Goal: Task Accomplishment & Management: Manage account settings

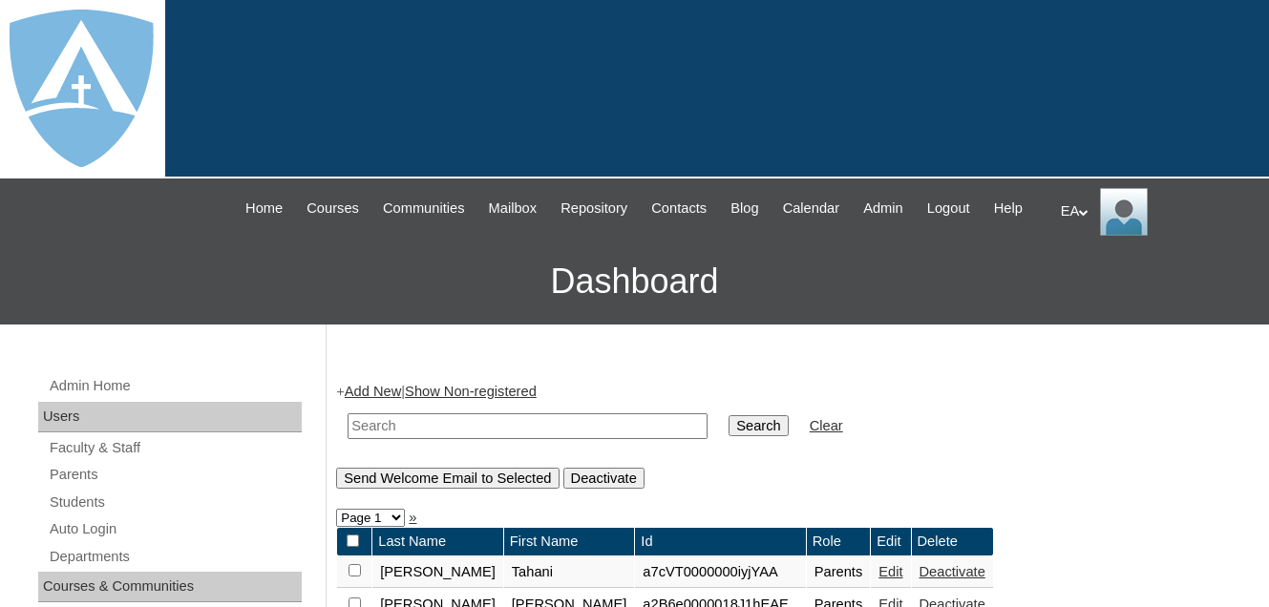
scroll to position [382, 0]
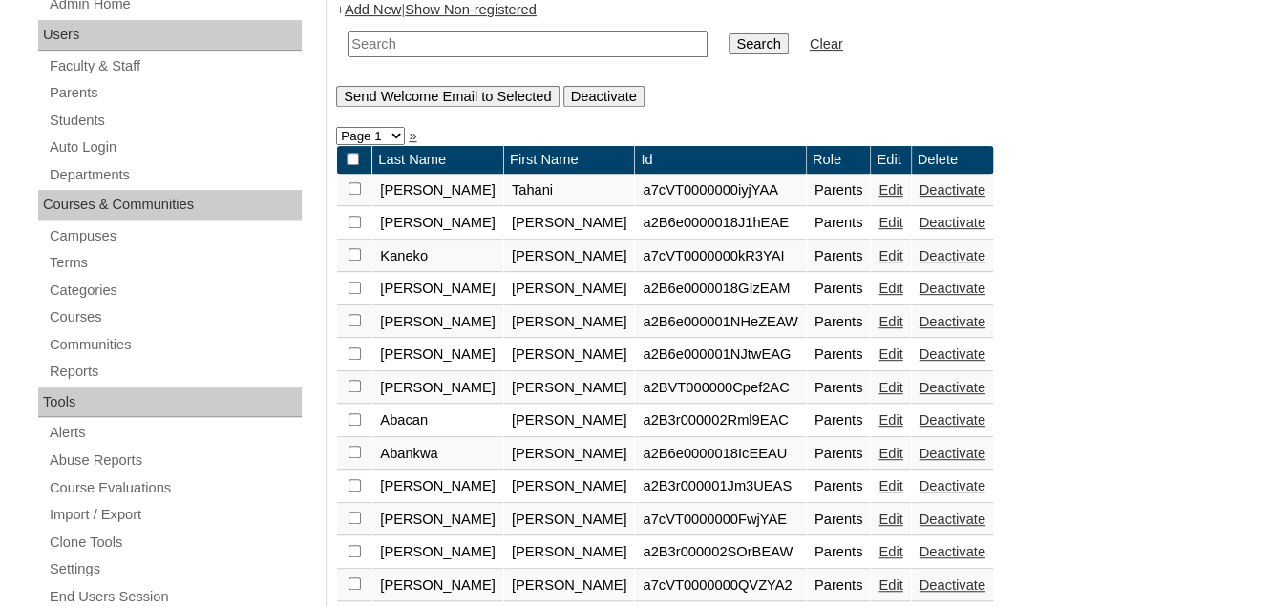
click at [497, 57] on input "text" at bounding box center [528, 45] width 360 height 26
type input "Brenda"
click at [729, 33] on input "Search" at bounding box center [758, 43] width 59 height 21
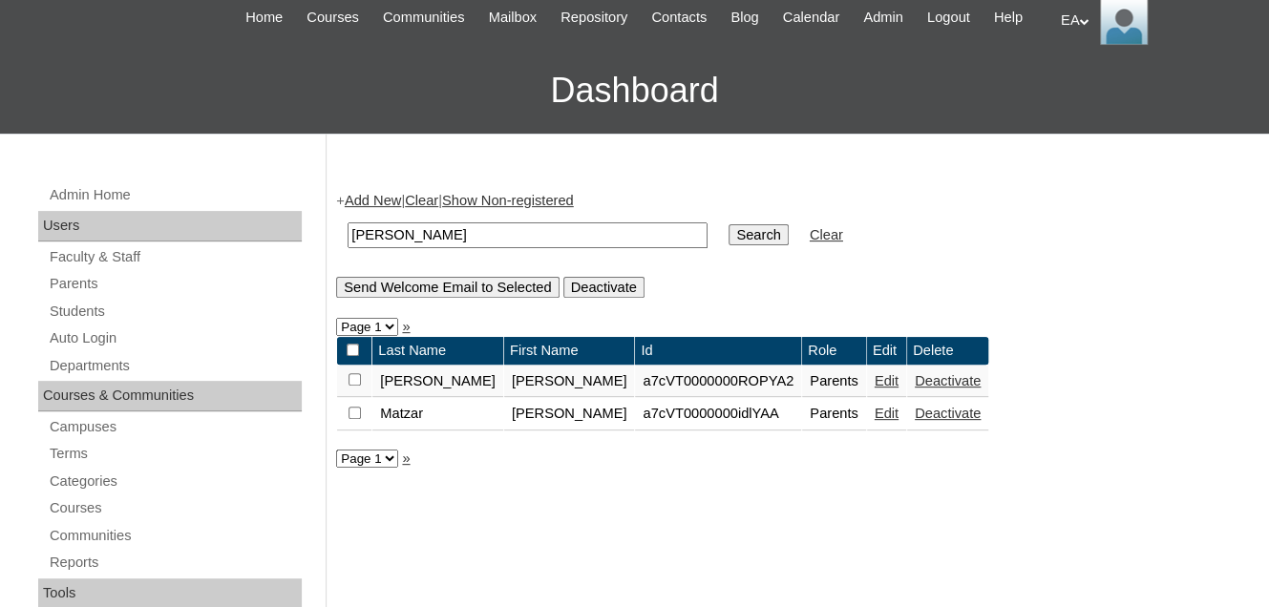
scroll to position [191, 0]
click at [875, 389] on link "Edit" at bounding box center [887, 380] width 24 height 15
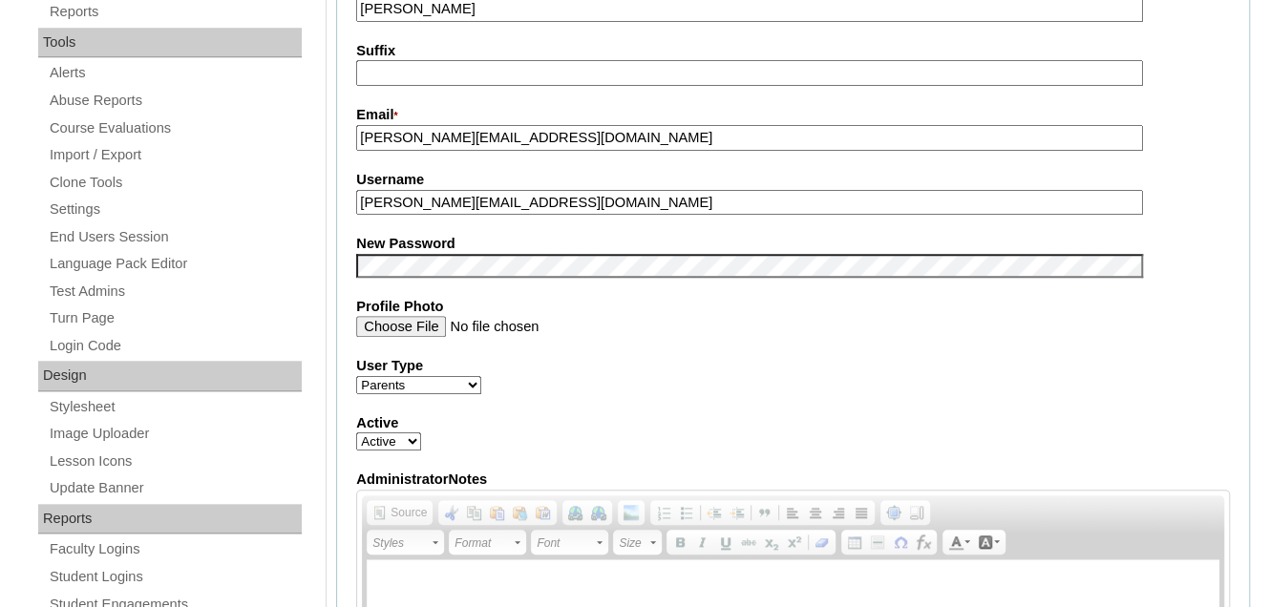
scroll to position [764, 0]
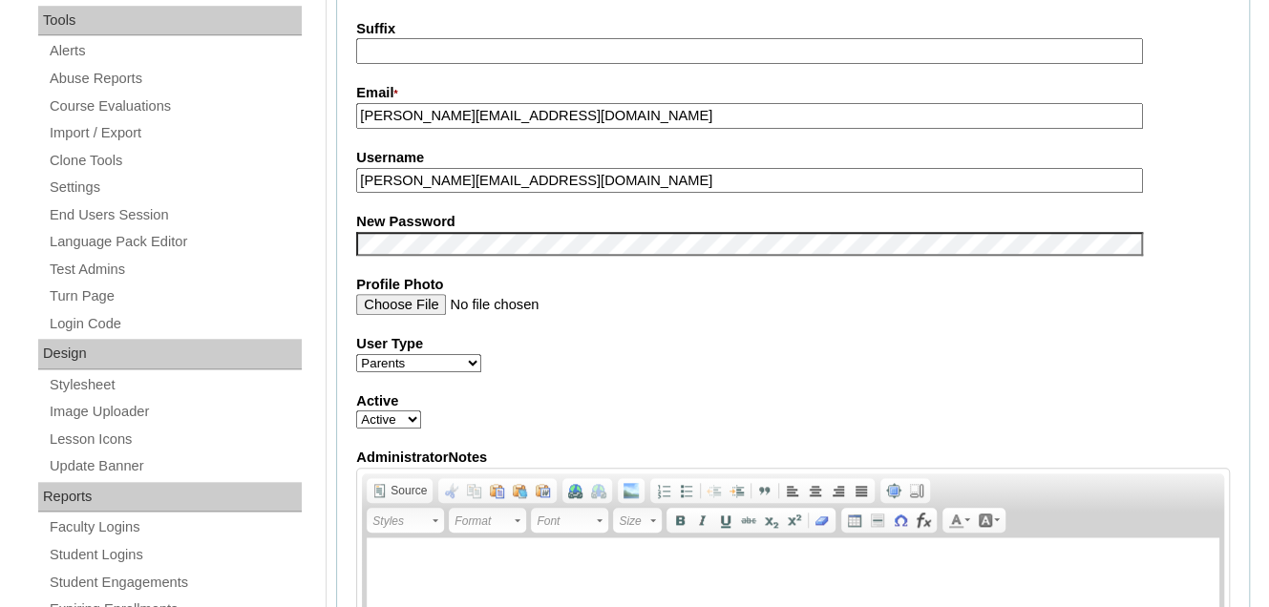
drag, startPoint x: 552, startPoint y: 194, endPoint x: 401, endPoint y: 202, distance: 151.2
click at [338, 202] on fieldset "Account Information User Id * a7cVT0000000ROPYA2 Title First Name * Brenda Midd…" at bounding box center [793, 228] width 914 height 1142
click at [570, 340] on fieldset "Account Information User Id * a7cVT0000000ROPYA2 Title First Name * Brenda Midd…" at bounding box center [793, 228] width 914 height 1142
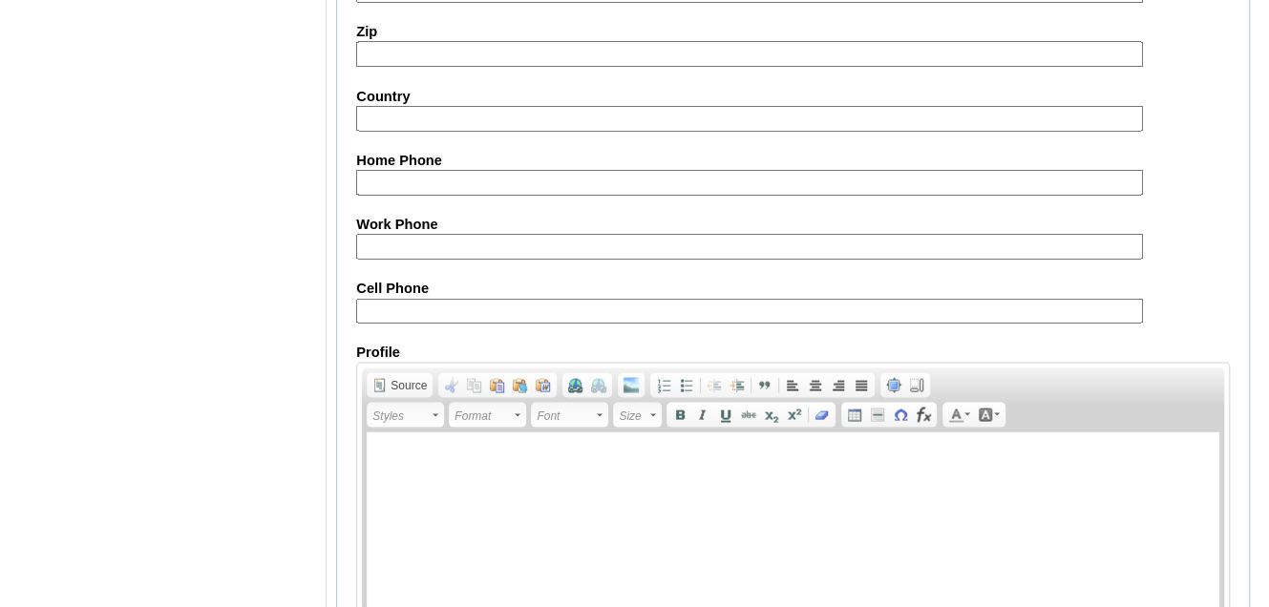
scroll to position [2000, 0]
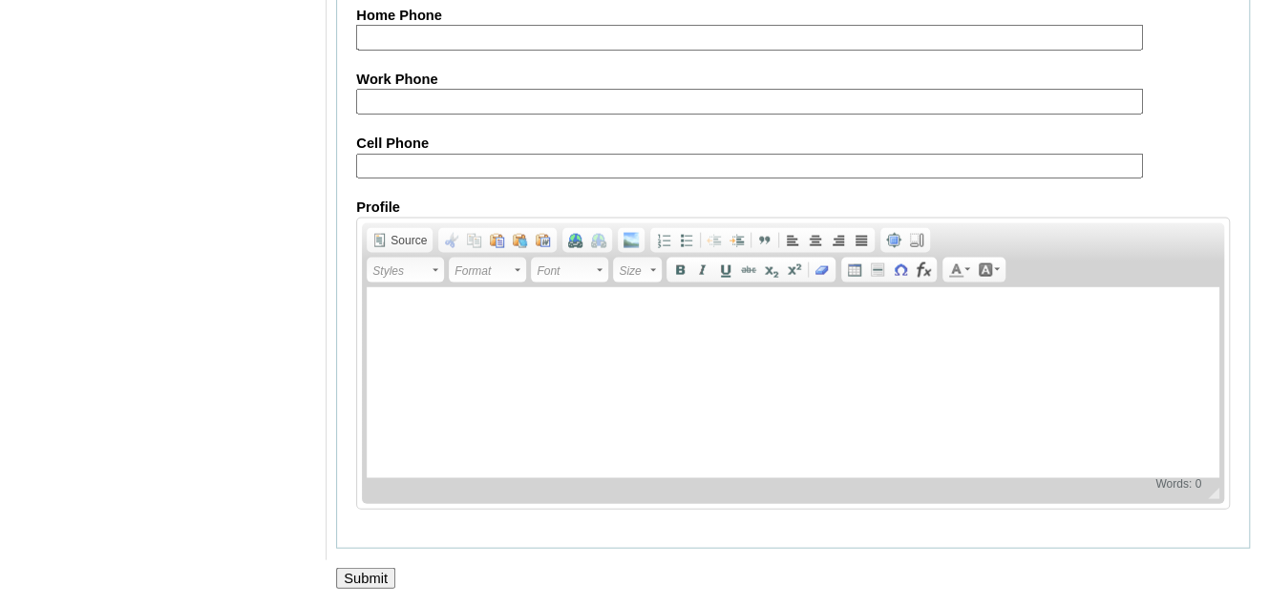
click at [355, 581] on input "Submit" at bounding box center [365, 578] width 59 height 21
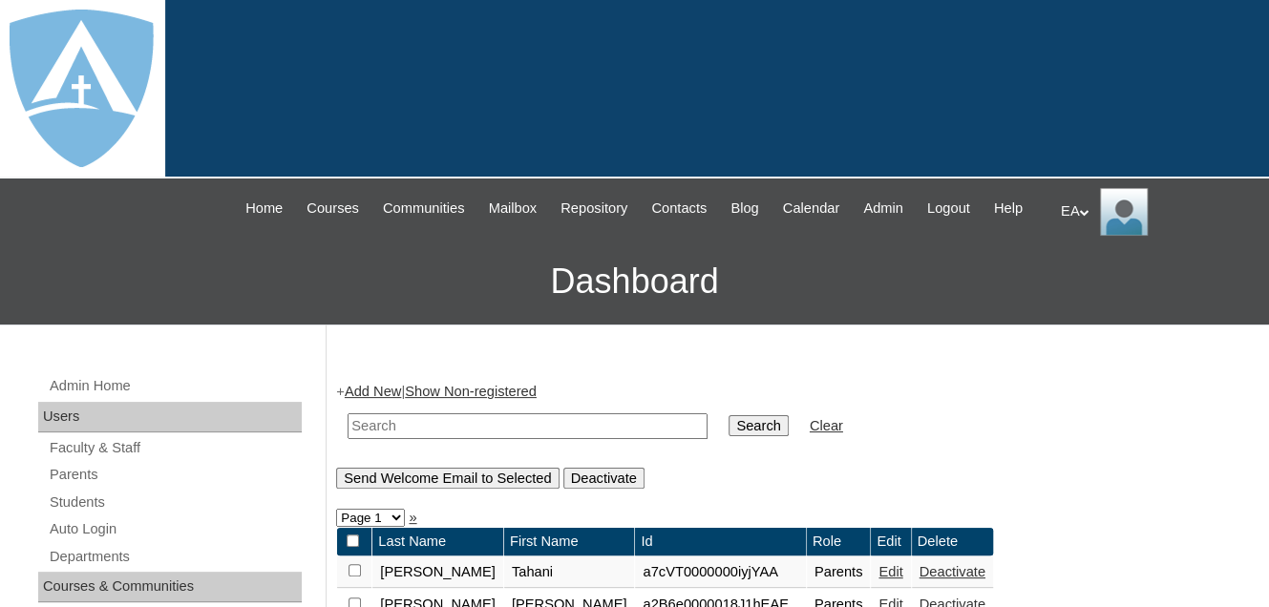
click at [399, 439] on input "text" at bounding box center [528, 427] width 360 height 26
paste input "singh.suprita.csun@gmail.com"
type input "singh.suprita.csun@gmail.com"
click at [729, 436] on input "Search" at bounding box center [758, 425] width 59 height 21
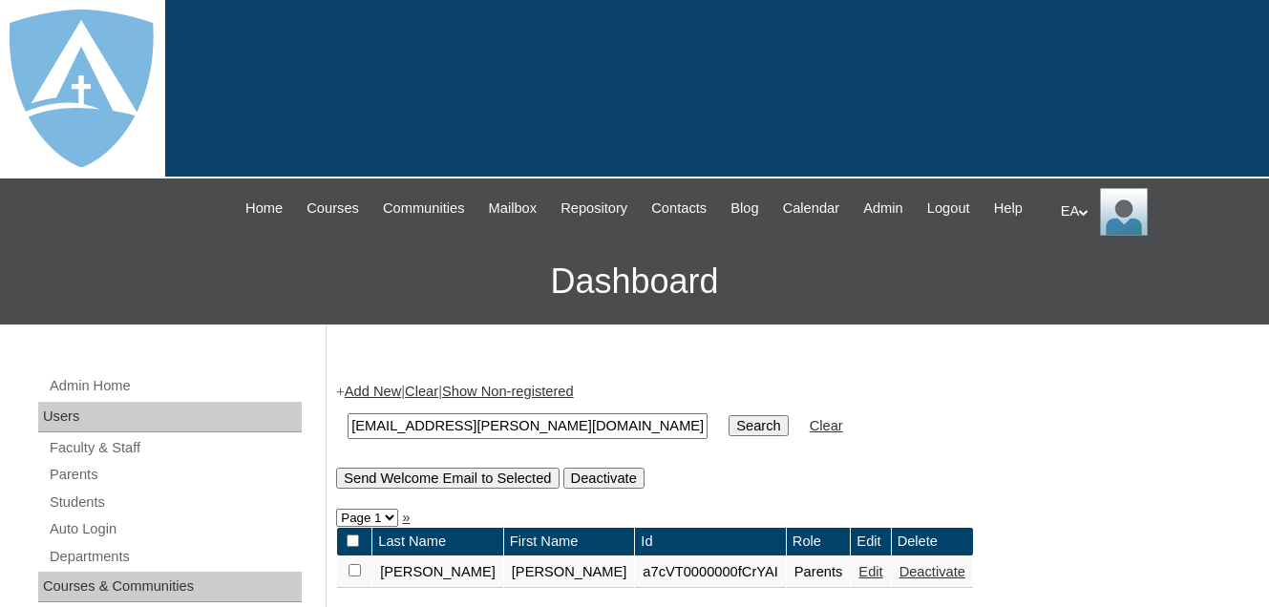
scroll to position [382, 0]
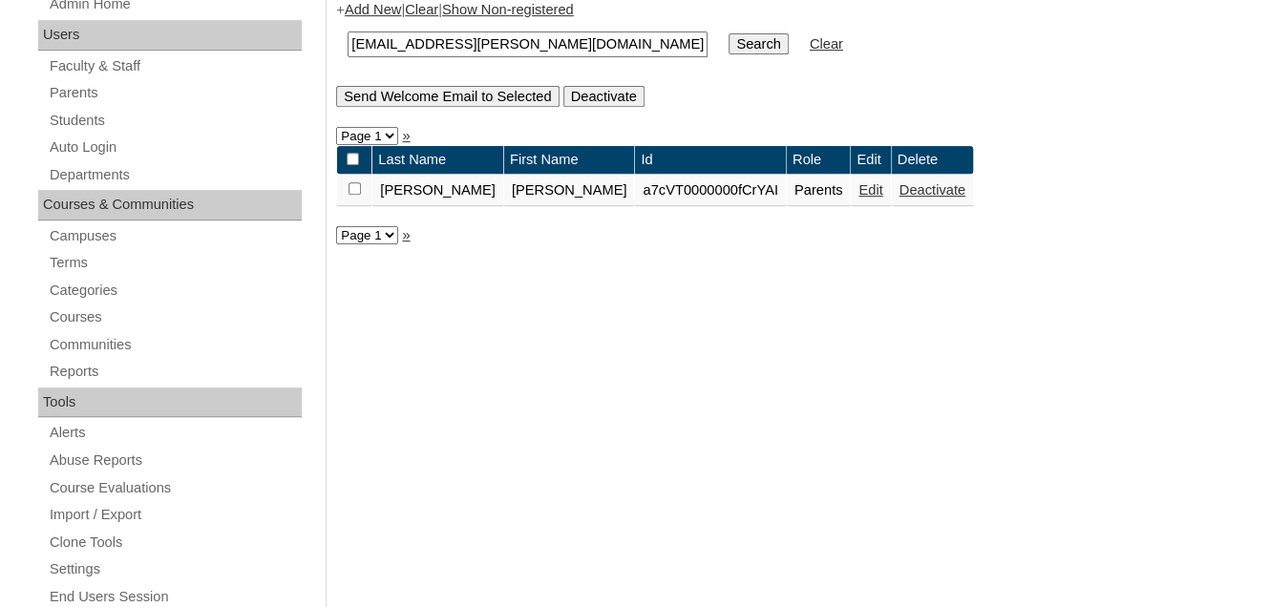
click at [859, 198] on link "Edit" at bounding box center [871, 189] width 24 height 15
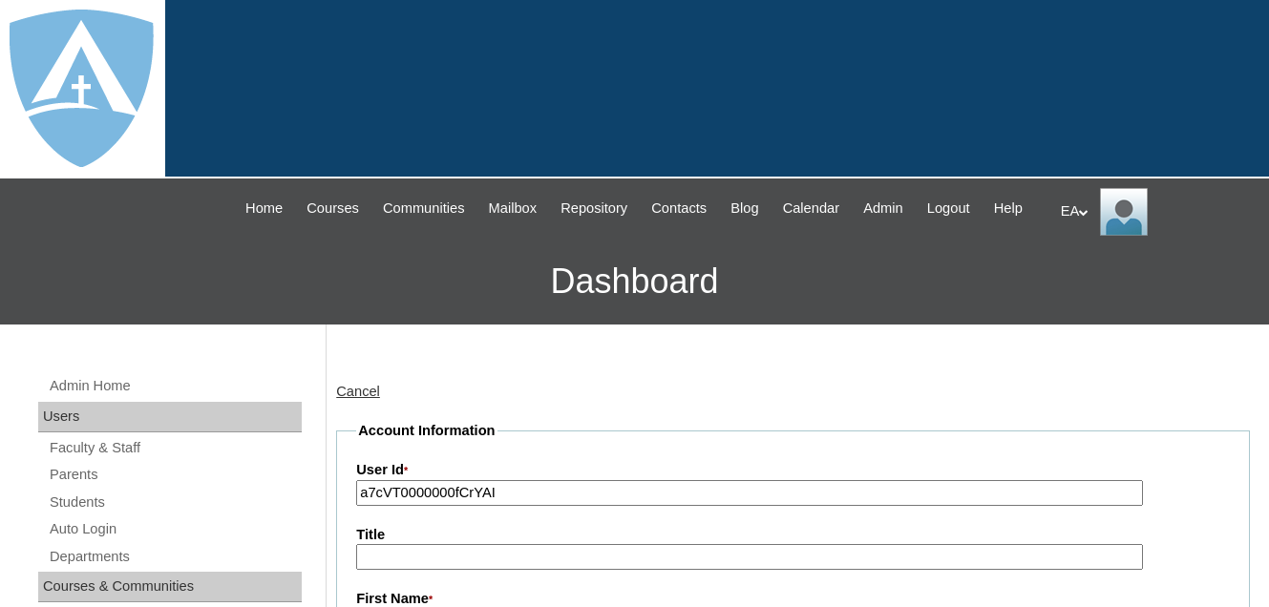
scroll to position [669, 0]
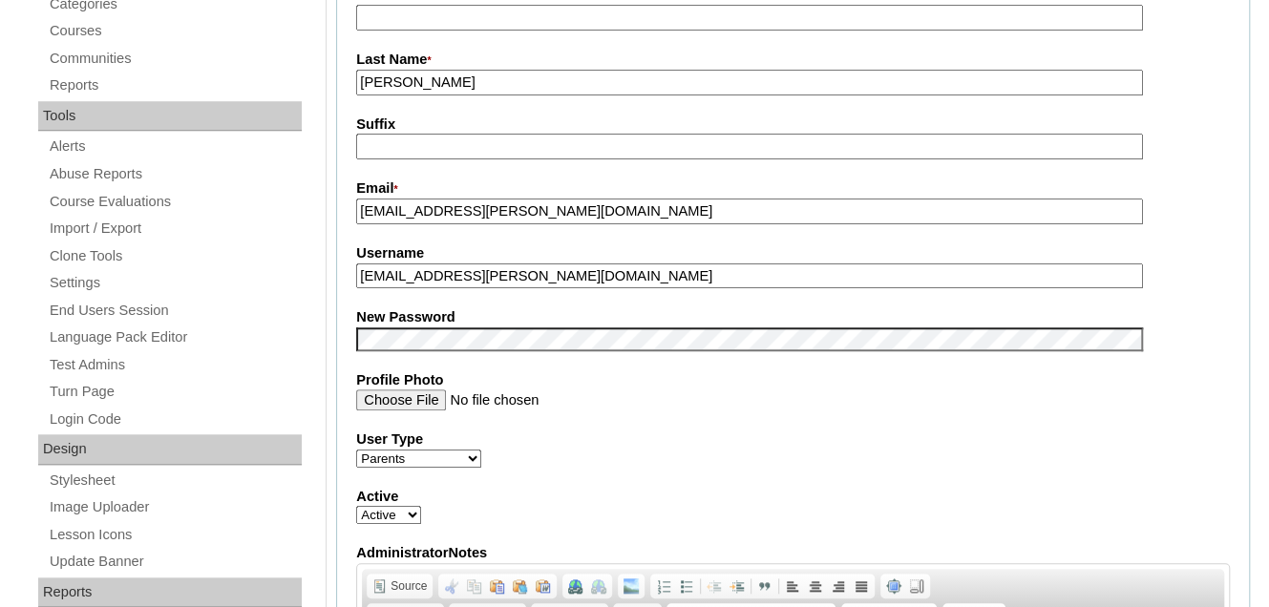
drag, startPoint x: 588, startPoint y: 289, endPoint x: 352, endPoint y: 299, distance: 236.1
click at [352, 299] on fieldset "Account Information User Id * a7cVT0000000fCrYAI Title First Name * Suprita Mid…" at bounding box center [793, 324] width 914 height 1142
click at [646, 450] on label "User Type" at bounding box center [793, 440] width 874 height 20
click at [481, 450] on select "Faculty Staff Student Parents School Facilitators" at bounding box center [418, 459] width 125 height 18
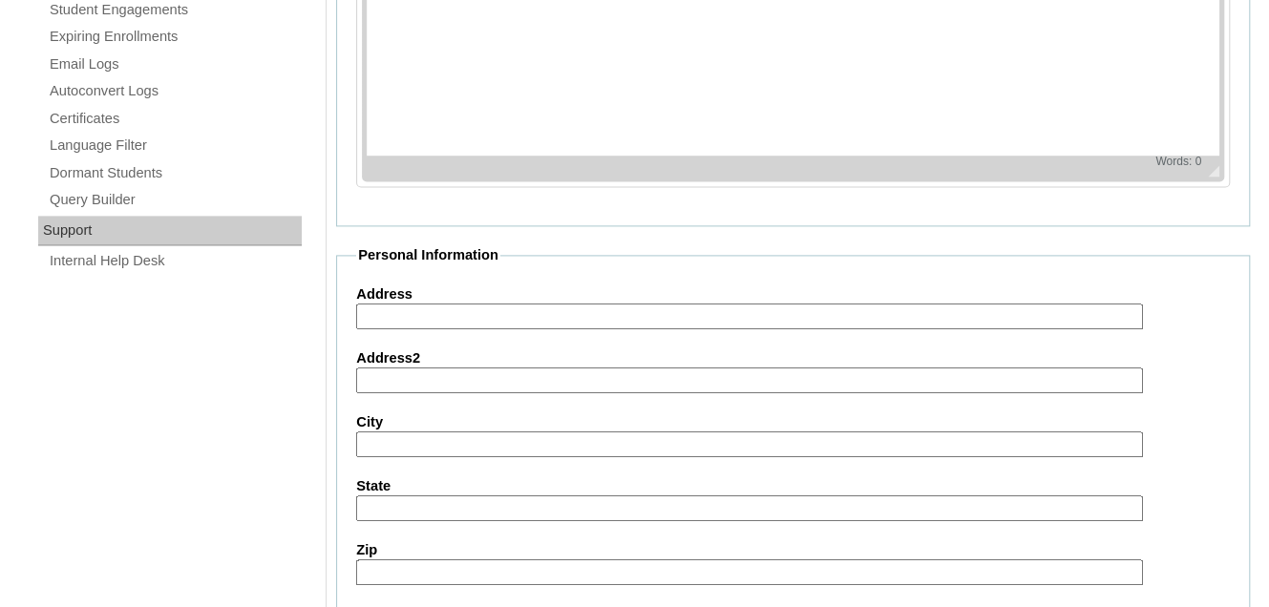
scroll to position [2000, 0]
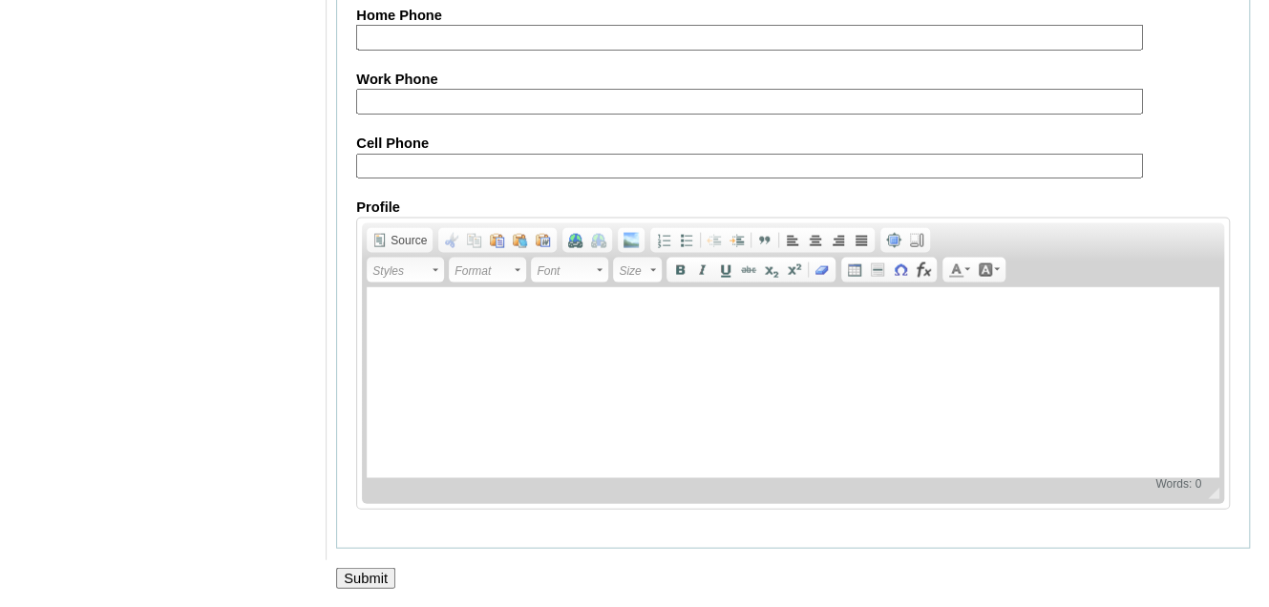
click at [379, 568] on input "Submit" at bounding box center [365, 578] width 59 height 21
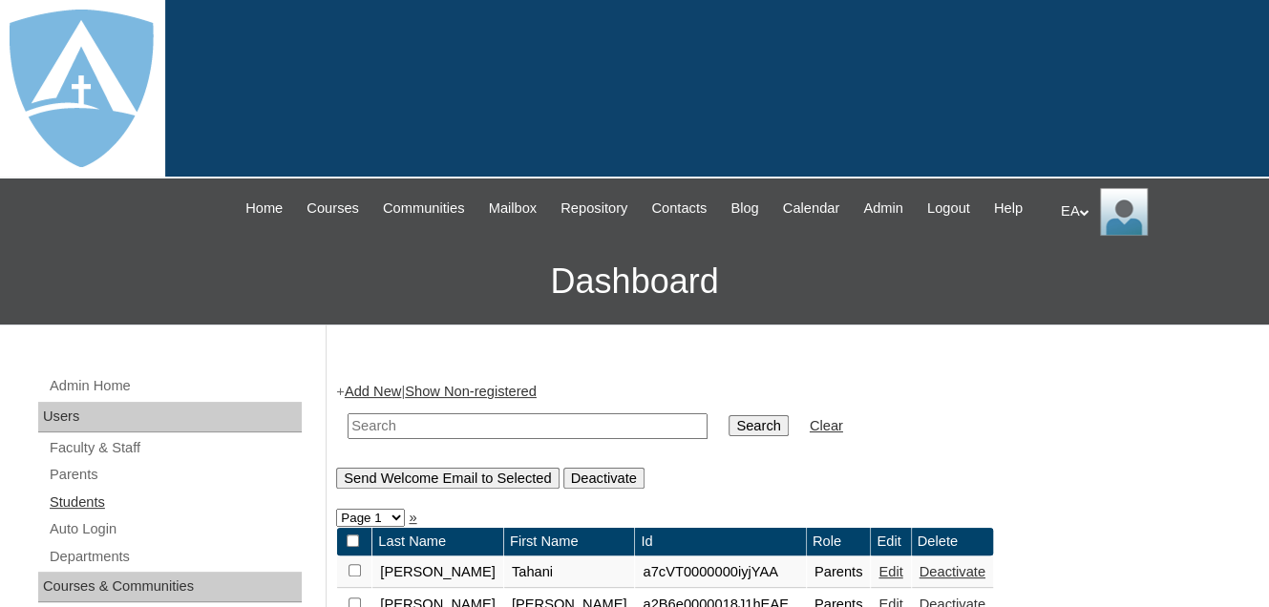
click at [62, 515] on link "Students" at bounding box center [175, 503] width 254 height 24
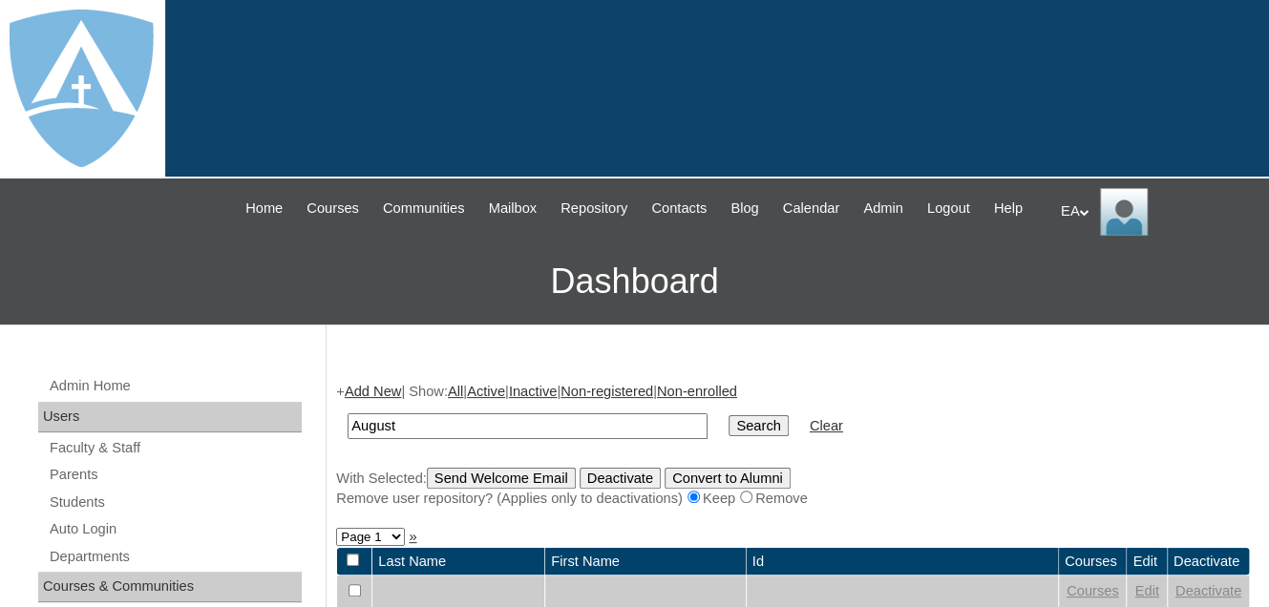
type input "August"
click at [729, 436] on input "Search" at bounding box center [758, 425] width 59 height 21
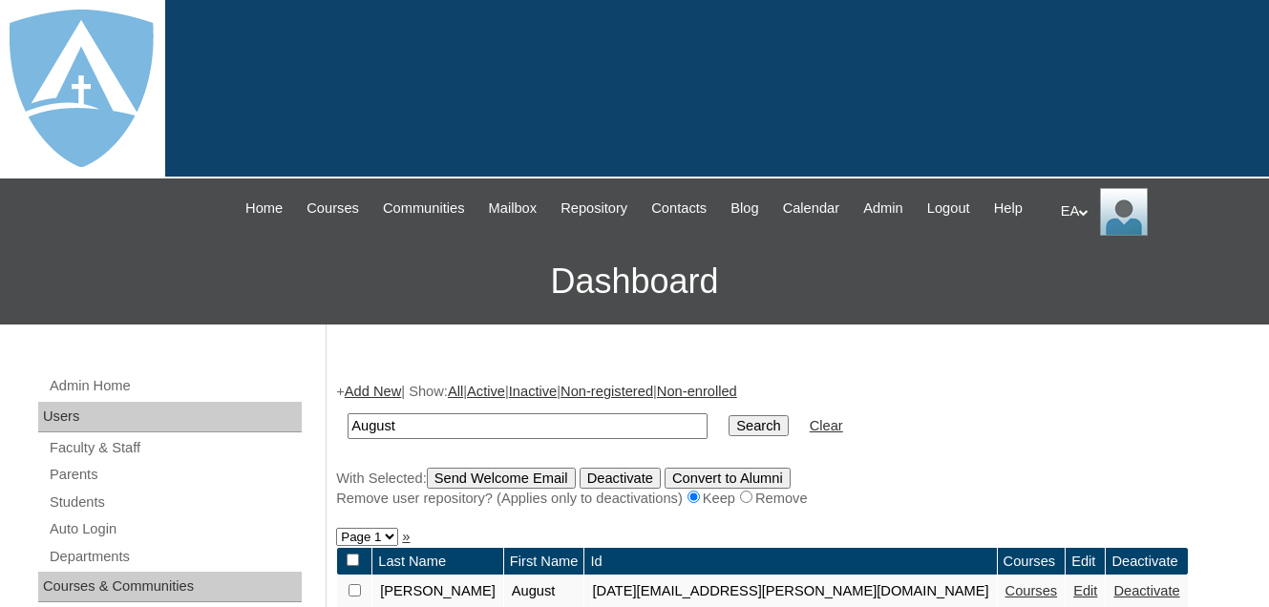
scroll to position [382, 0]
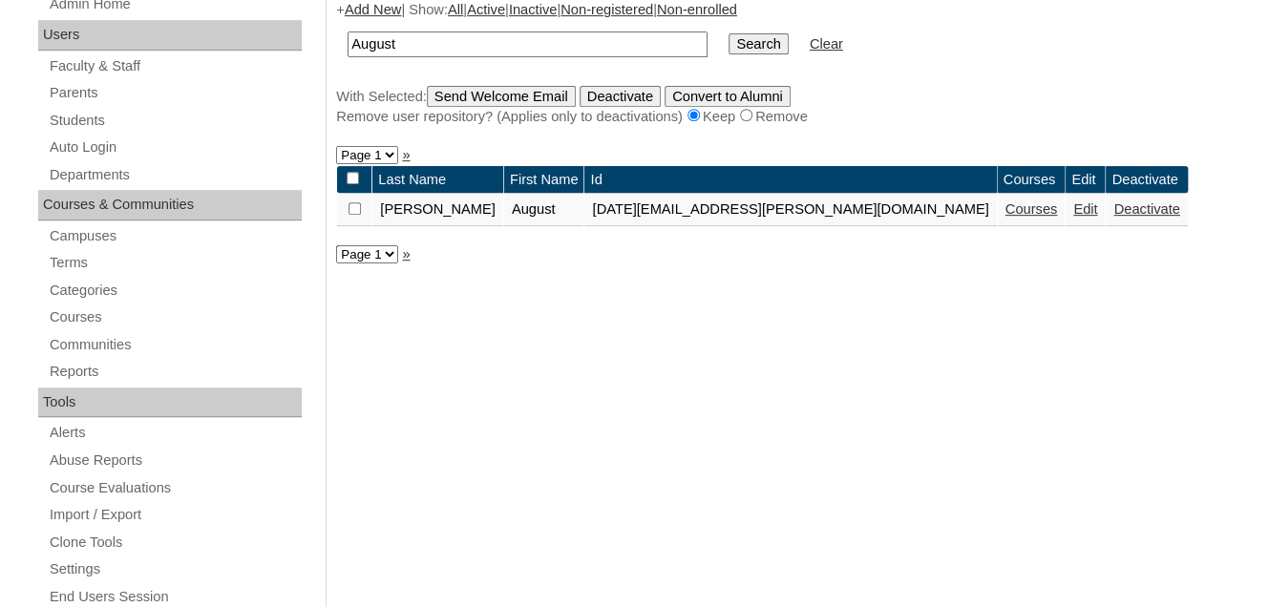
click at [1074, 217] on link "Edit" at bounding box center [1086, 209] width 24 height 15
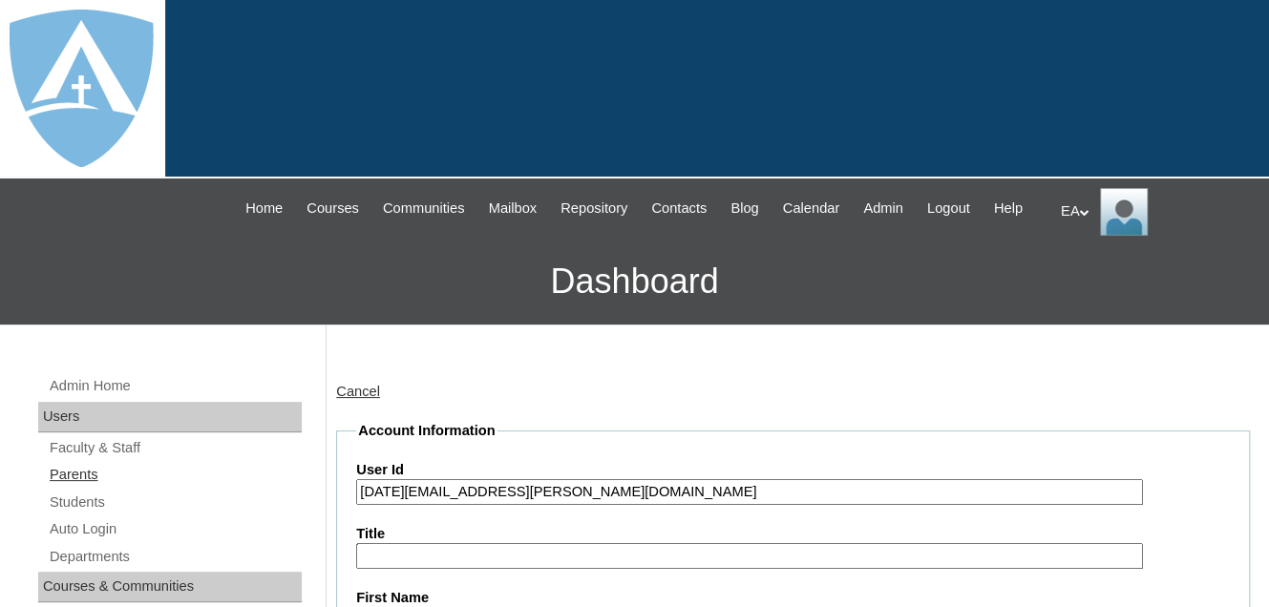
click at [80, 487] on link "Parents" at bounding box center [175, 475] width 254 height 24
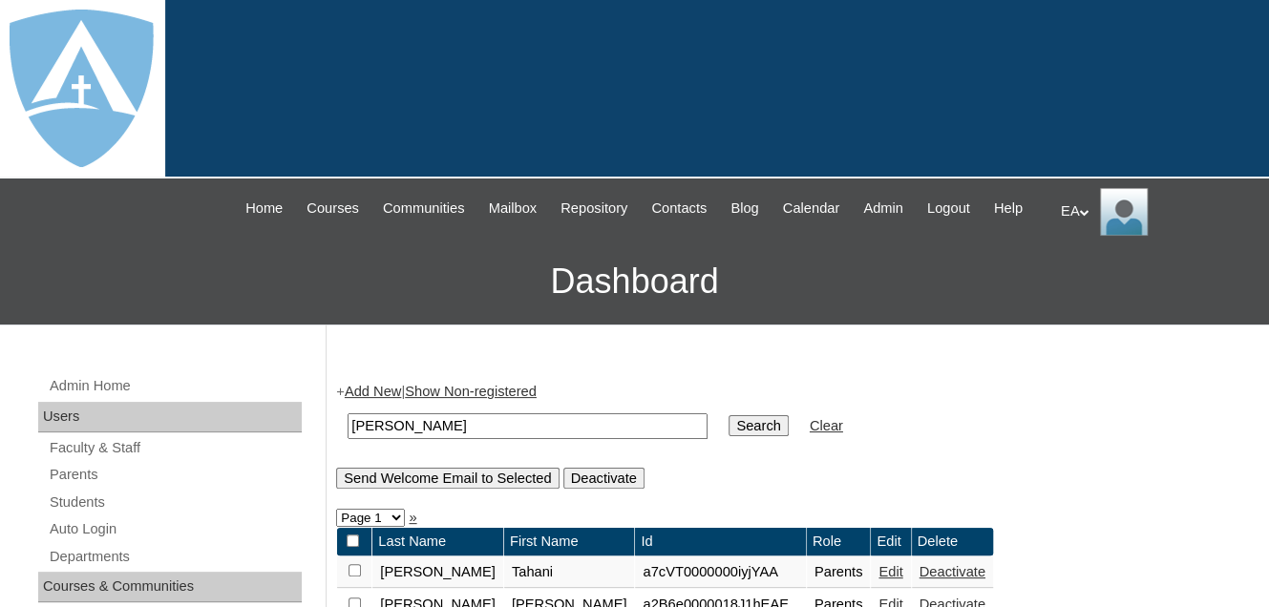
type input "[PERSON_NAME]"
click at [729, 415] on input "Search" at bounding box center [758, 425] width 59 height 21
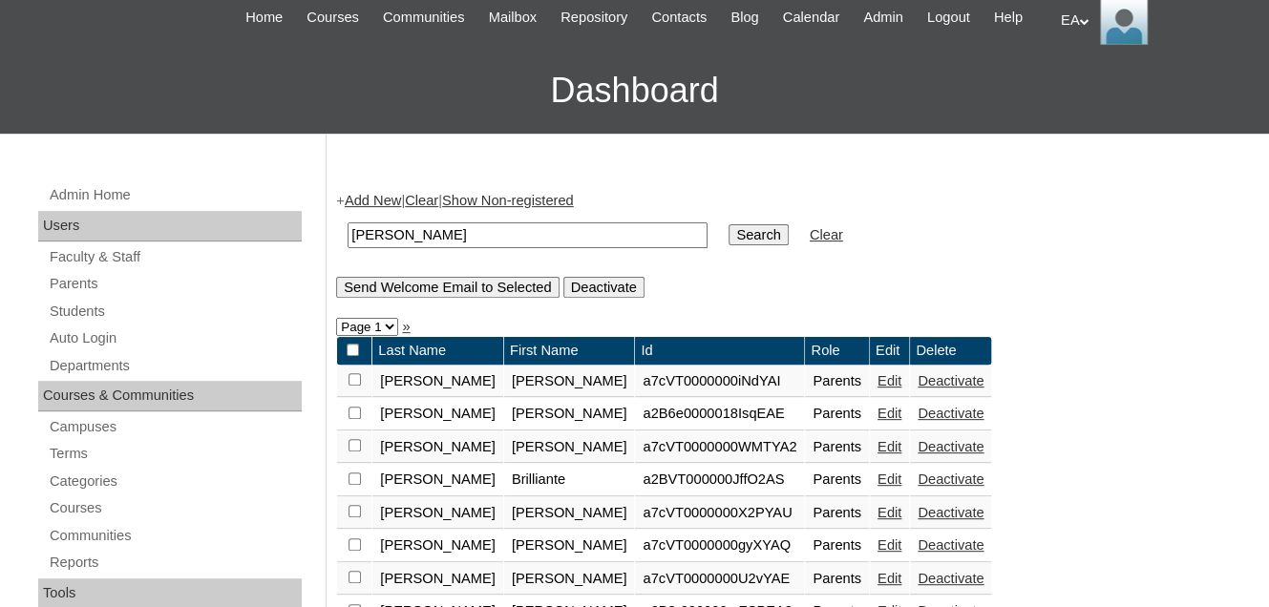
click at [878, 455] on link "Edit" at bounding box center [890, 446] width 24 height 15
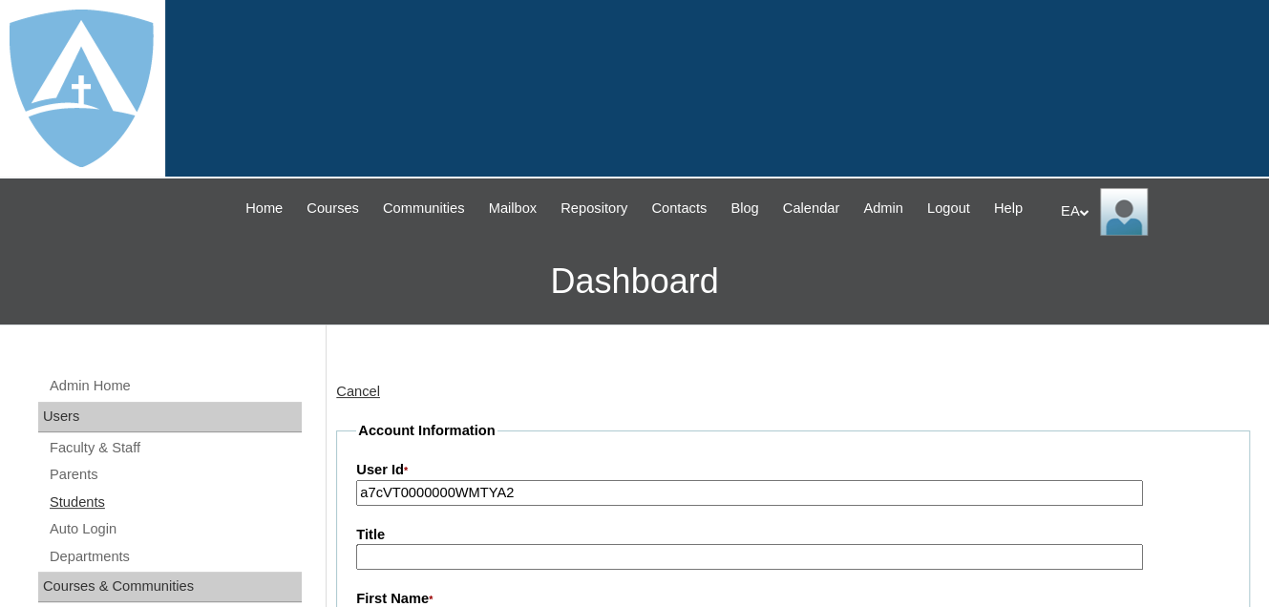
click at [78, 515] on link "Students" at bounding box center [175, 503] width 254 height 24
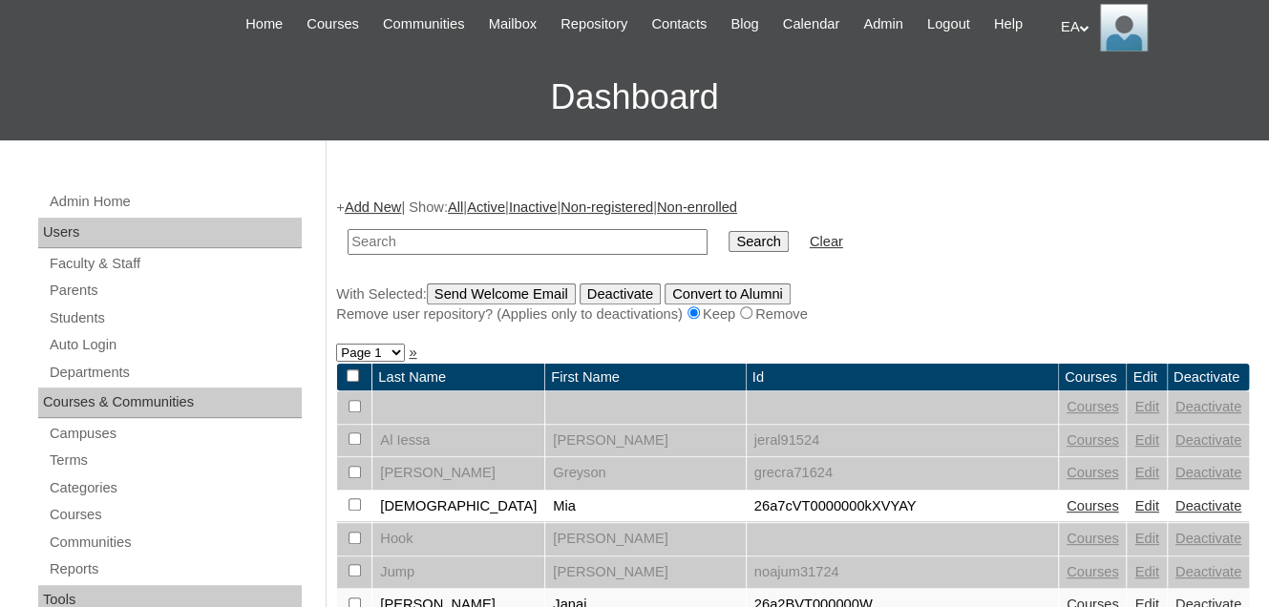
scroll to position [191, 0]
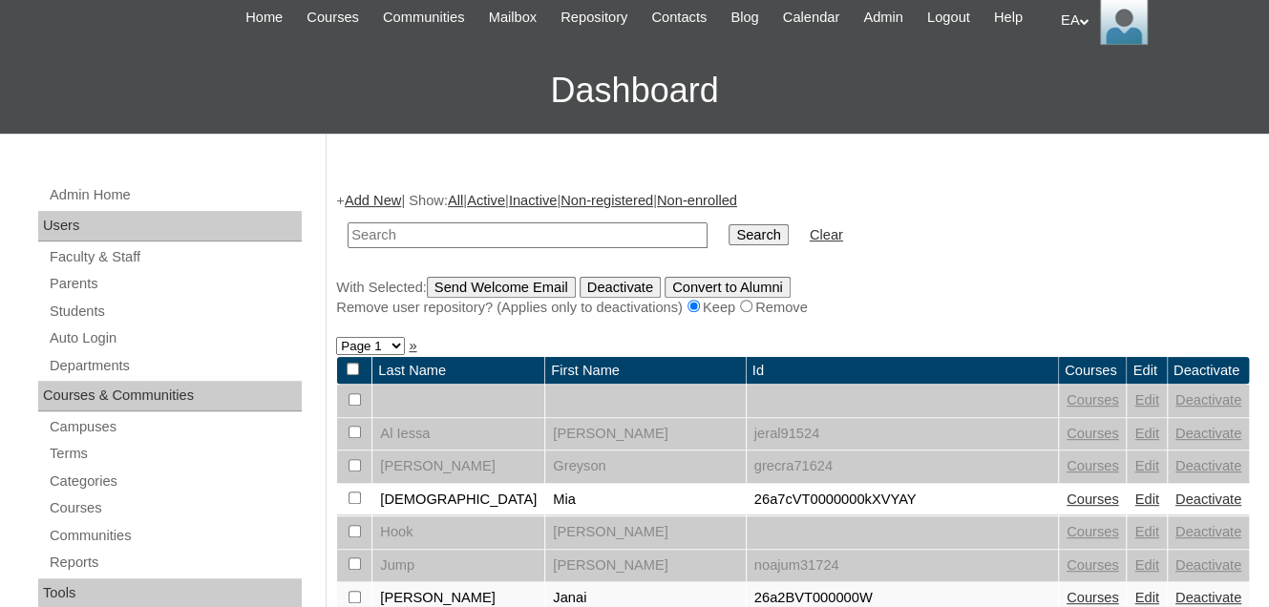
click at [520, 248] on input "text" at bounding box center [528, 236] width 360 height 26
type input "[PERSON_NAME]"
click at [729, 245] on input "Search" at bounding box center [758, 234] width 59 height 21
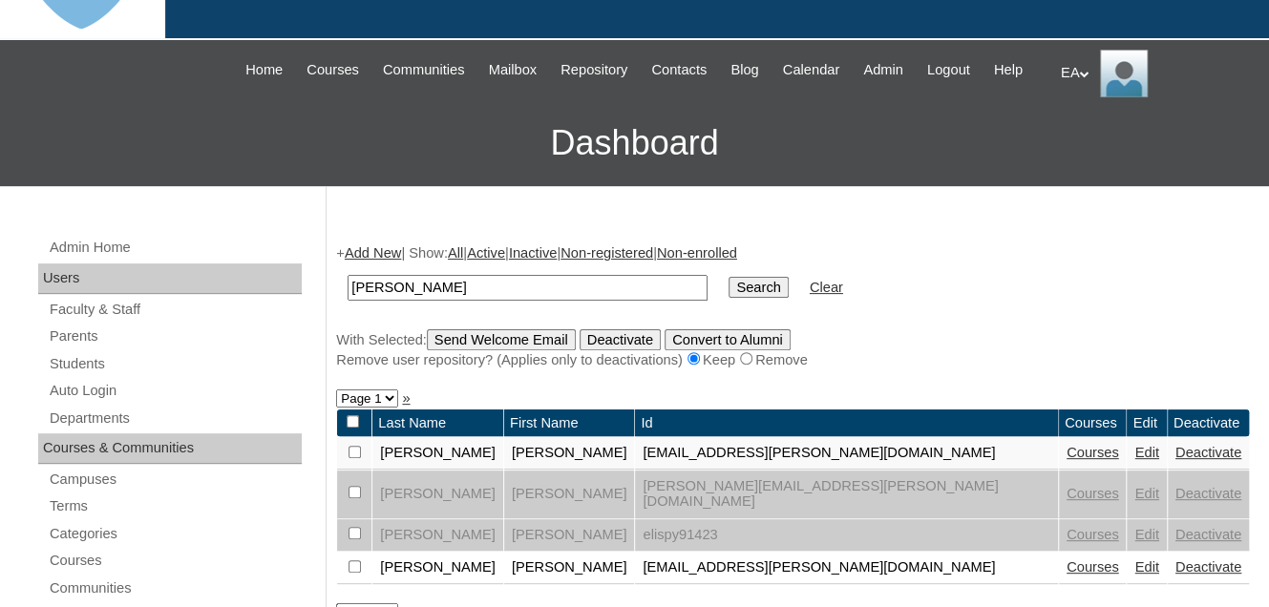
scroll to position [382, 0]
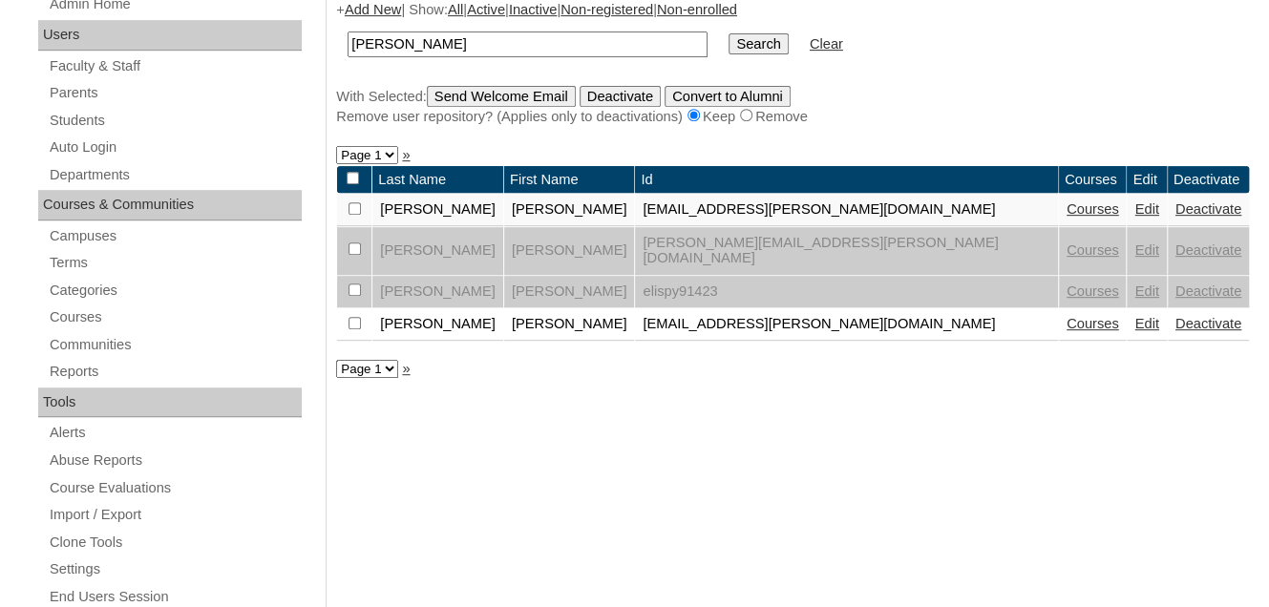
click at [1135, 217] on link "Edit" at bounding box center [1147, 209] width 24 height 15
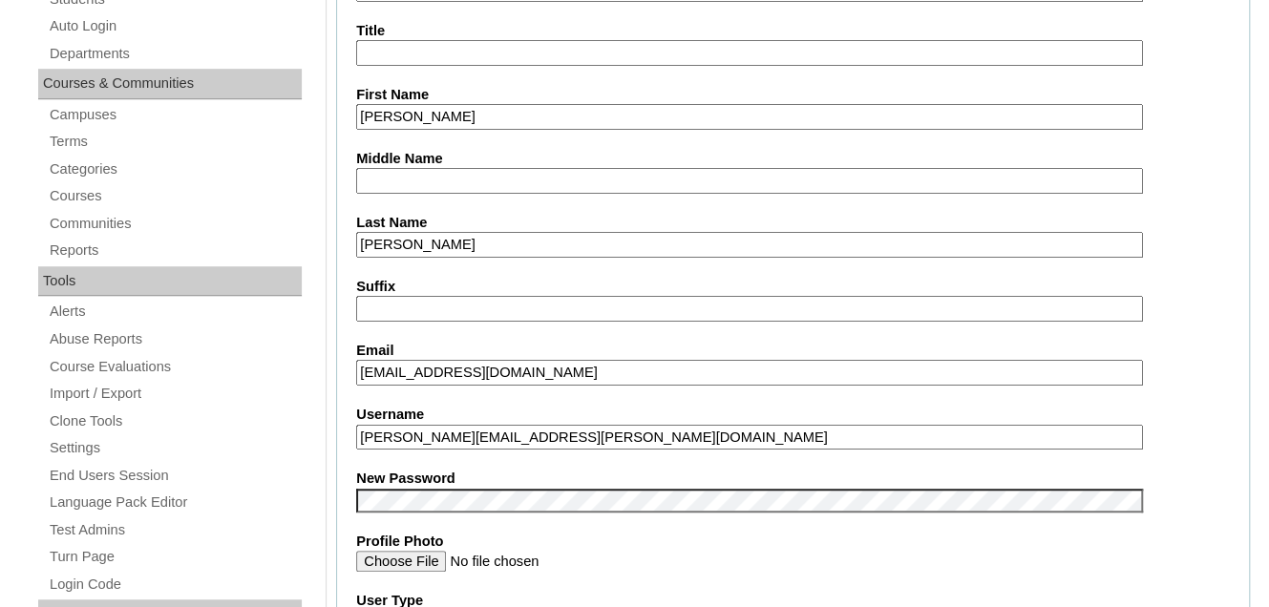
scroll to position [669, 0]
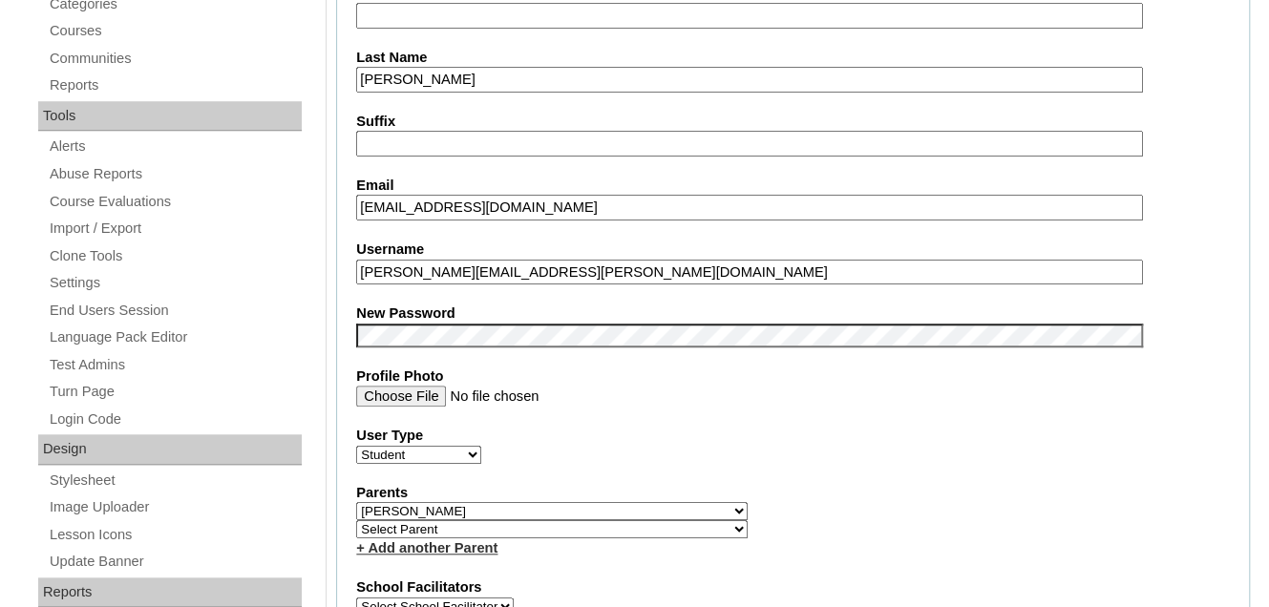
drag, startPoint x: 602, startPoint y: 284, endPoint x: 354, endPoint y: 288, distance: 247.4
click at [354, 288] on fieldset "Account Information User Id 26elias.leal@enlightiumstudent.com Title First Name…" at bounding box center [793, 526] width 914 height 1547
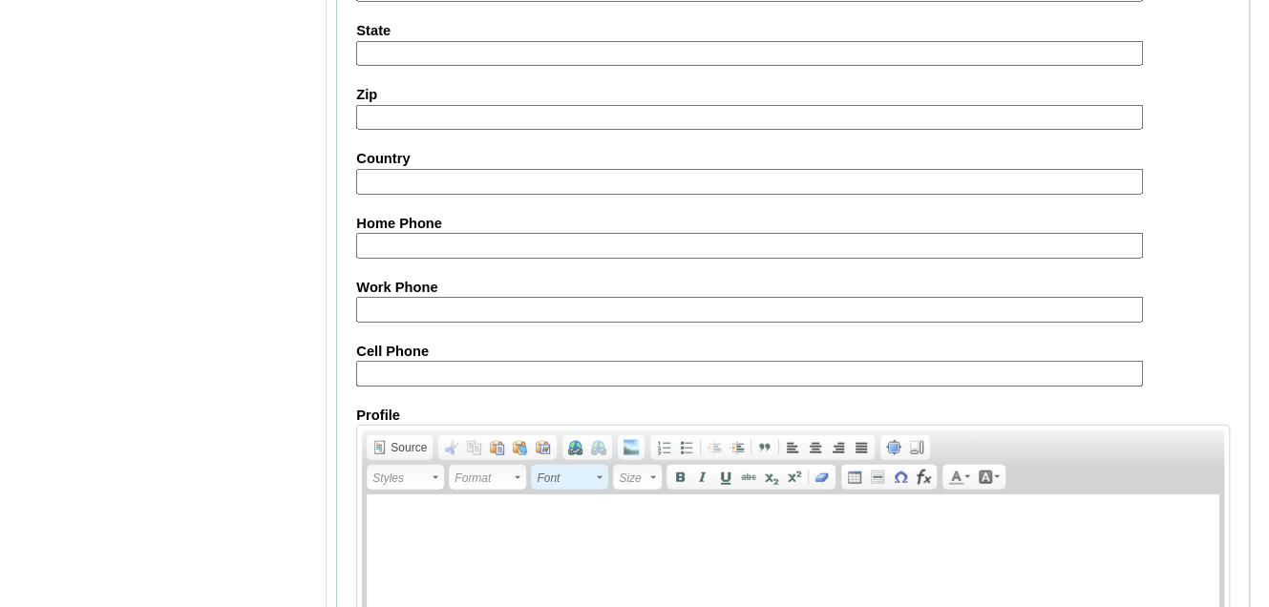
scroll to position [2393, 0]
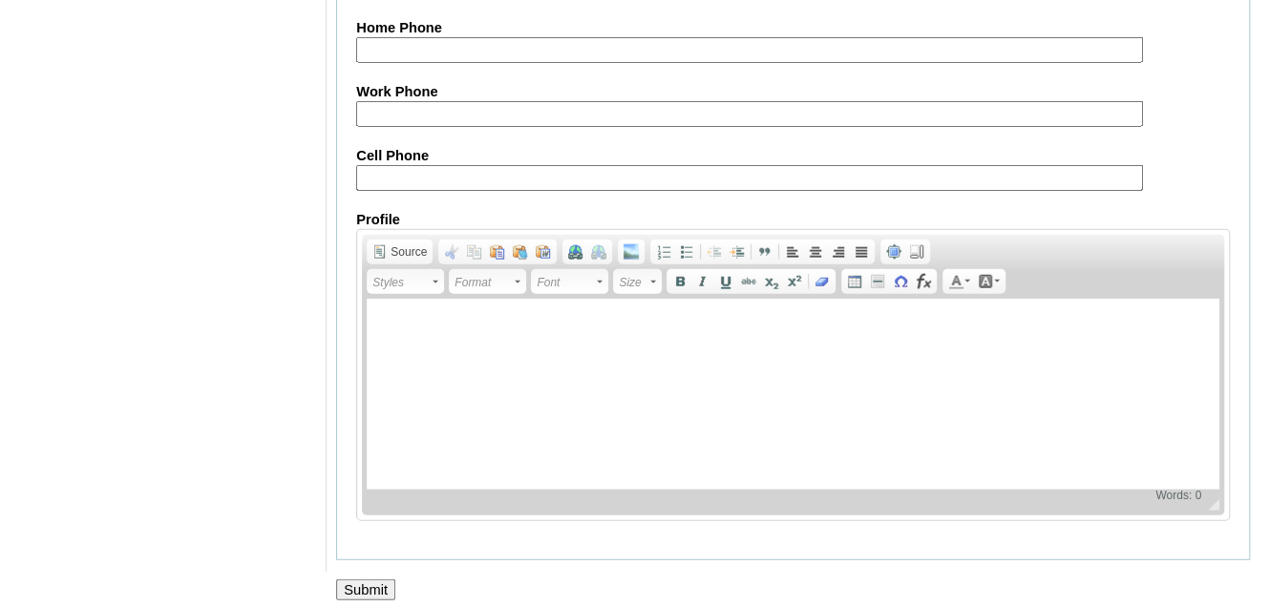
click at [354, 580] on input "Submit" at bounding box center [365, 590] width 59 height 21
